Goal: Transaction & Acquisition: Purchase product/service

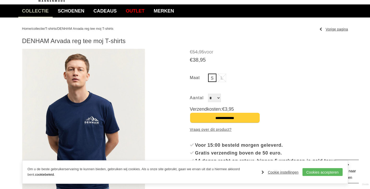
scroll to position [15, 0]
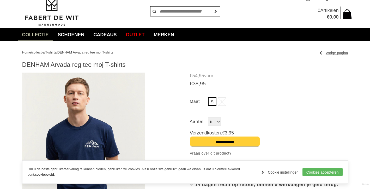
click at [56, 53] on span "T-shirts" at bounding box center [50, 52] width 11 height 4
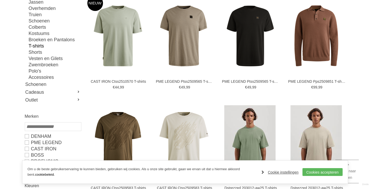
scroll to position [103, 0]
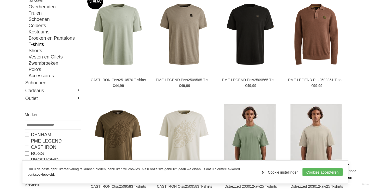
click at [291, 173] on link "Cookie instellingen" at bounding box center [280, 172] width 37 height 8
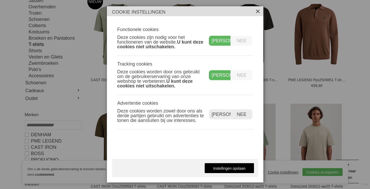
click at [243, 75] on label "Nee" at bounding box center [241, 75] width 21 height 10
click at [248, 114] on label "Nee" at bounding box center [241, 114] width 21 height 10
click at [225, 170] on link "Instellingen opslaan" at bounding box center [230, 168] width 50 height 10
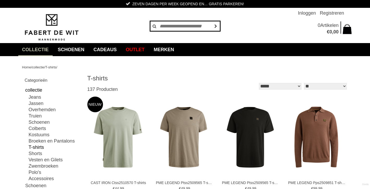
click at [176, 27] on input "text" at bounding box center [185, 26] width 70 height 10
type input "******"
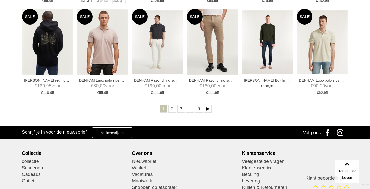
scroll to position [214, 0]
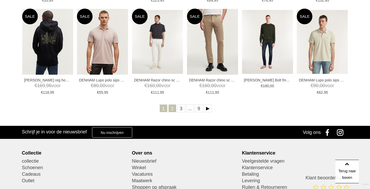
click at [172, 106] on link "2" at bounding box center [173, 108] width 8 height 8
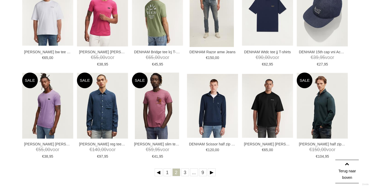
scroll to position [150, 0]
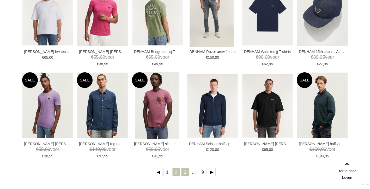
click at [185, 173] on link "3" at bounding box center [185, 172] width 8 height 8
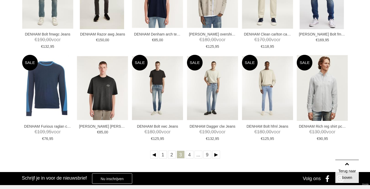
scroll to position [168, 0]
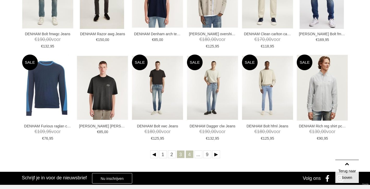
click at [189, 156] on link "4" at bounding box center [190, 154] width 8 height 8
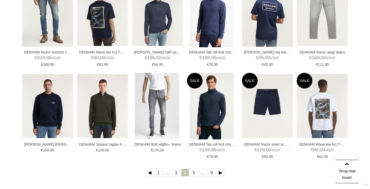
scroll to position [151, 0]
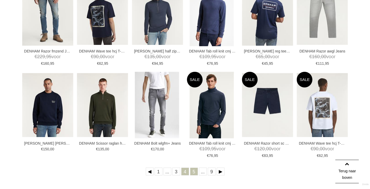
click at [193, 173] on link "5" at bounding box center [194, 172] width 8 height 8
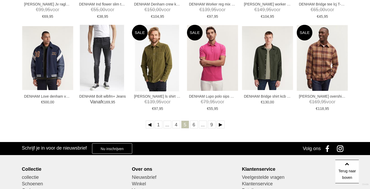
scroll to position [203, 0]
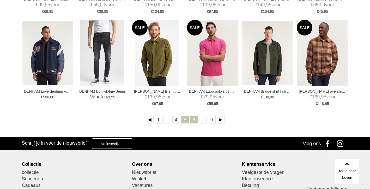
click at [192, 119] on link "6" at bounding box center [194, 120] width 8 height 8
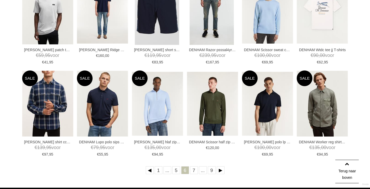
scroll to position [153, 0]
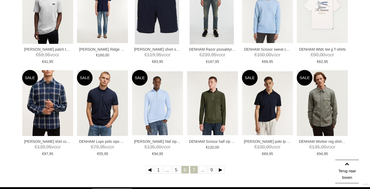
click at [193, 172] on link "7" at bounding box center [194, 170] width 8 height 8
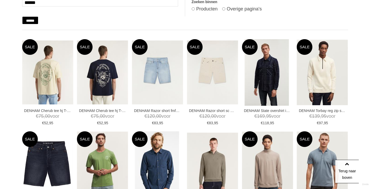
scroll to position [92, 0]
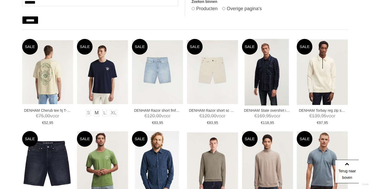
click at [97, 76] on img at bounding box center [102, 72] width 51 height 64
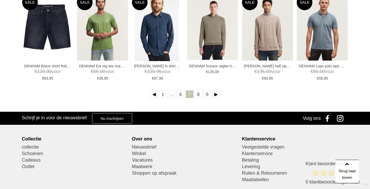
scroll to position [235, 0]
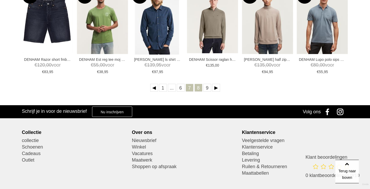
click at [200, 88] on link "8" at bounding box center [199, 88] width 8 height 8
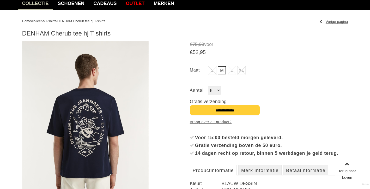
scroll to position [46, 0]
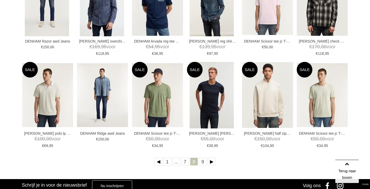
scroll to position [161, 0]
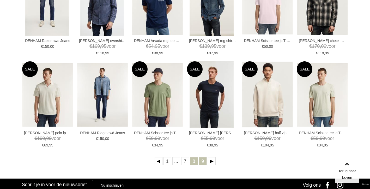
click at [202, 161] on link "9" at bounding box center [203, 161] width 8 height 8
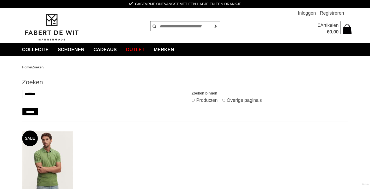
scroll to position [28, 0]
